Goal: Task Accomplishment & Management: Manage account settings

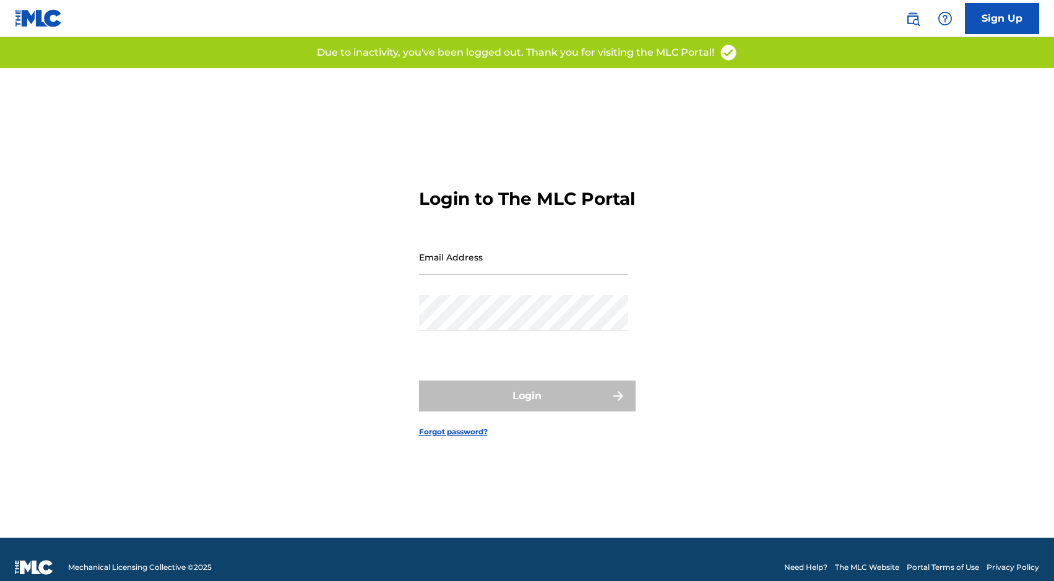
click at [528, 258] on input "Email Address" at bounding box center [523, 256] width 209 height 35
type input "[EMAIL_ADDRESS][DOMAIN_NAME]"
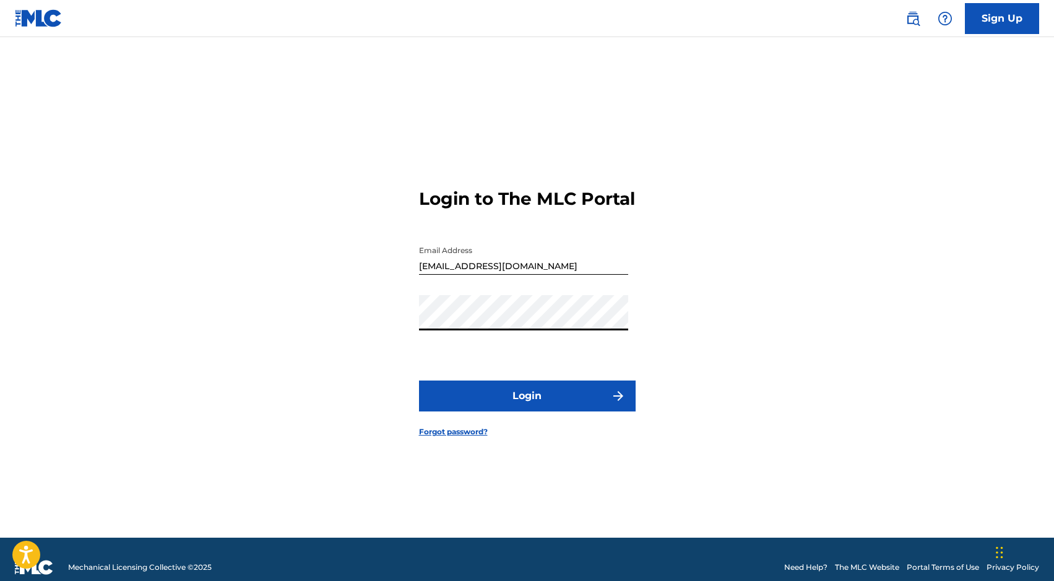
click at [419, 380] on button "Login" at bounding box center [527, 395] width 217 height 31
